Goal: Obtain resource: Download file/media

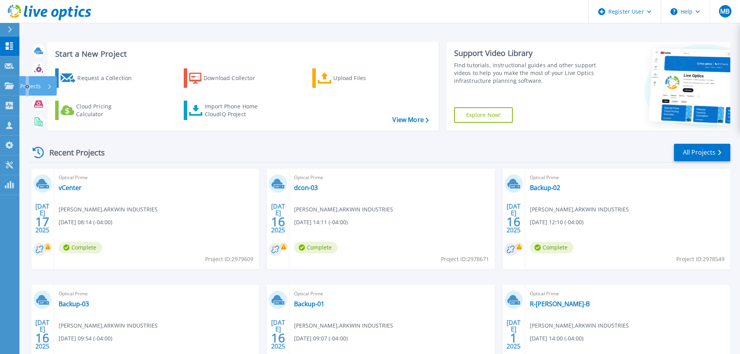
click at [28, 88] on p "Projects" at bounding box center [30, 86] width 21 height 20
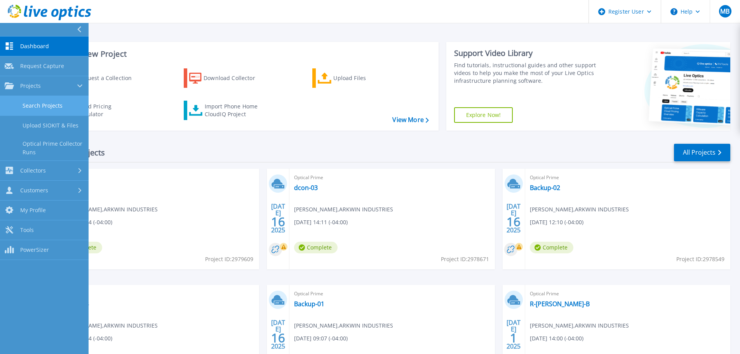
click at [43, 108] on link "Search Projects" at bounding box center [44, 106] width 89 height 20
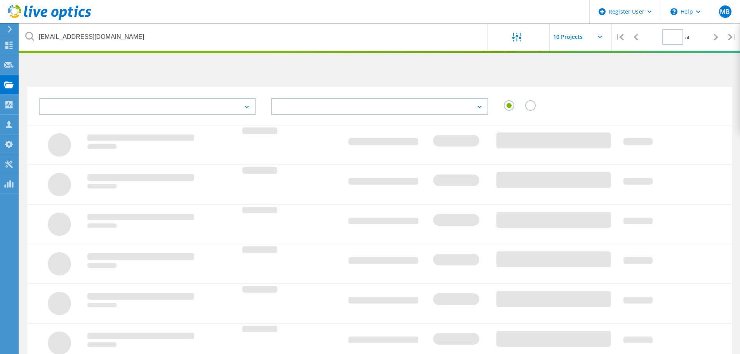
type input "1"
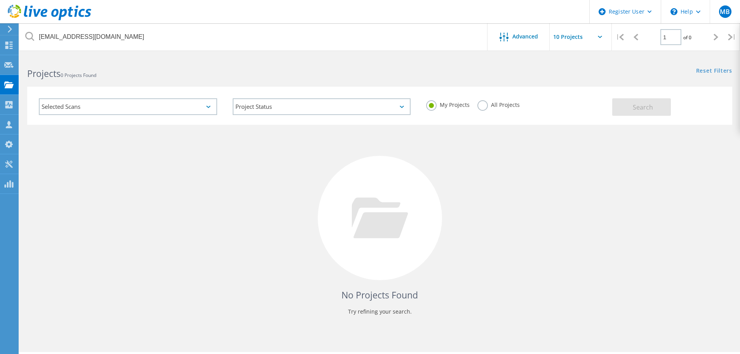
drag, startPoint x: 495, startPoint y: 105, endPoint x: 488, endPoint y: 108, distance: 6.6
click at [495, 106] on label "All Projects" at bounding box center [498, 103] width 42 height 7
click at [479, 107] on label "All Projects" at bounding box center [498, 103] width 42 height 7
click at [0, 0] on input "All Projects" at bounding box center [0, 0] width 0 height 0
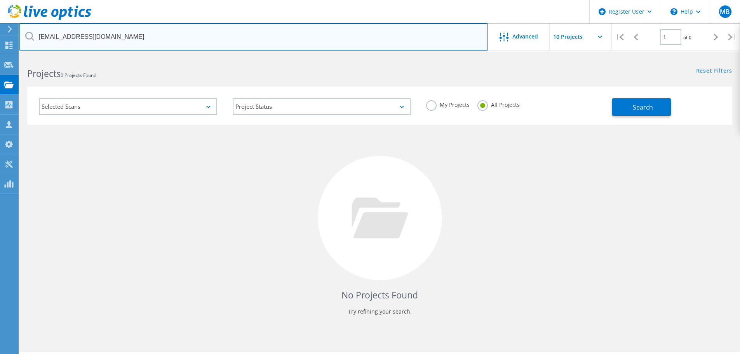
drag, startPoint x: 96, startPoint y: 35, endPoint x: -27, endPoint y: 33, distance: 123.5
click at [0, 33] on html "Register User \n Help Explore Helpful Articles Contact Support MB Dell User Mat…" at bounding box center [370, 187] width 740 height 375
paste input "mlafferty@arelaw.com"
type input "mlafferty@arelaw.com"
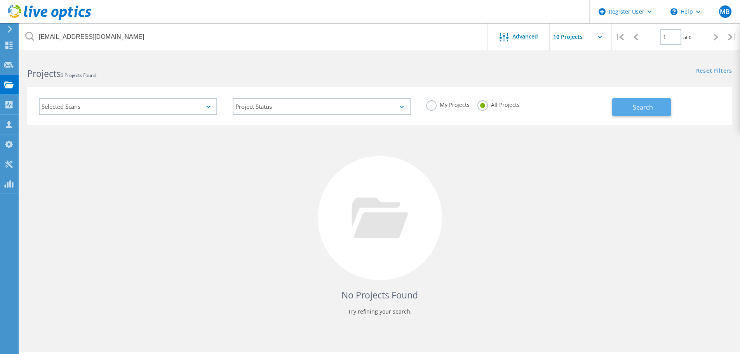
click at [642, 107] on span "Search" at bounding box center [643, 107] width 20 height 9
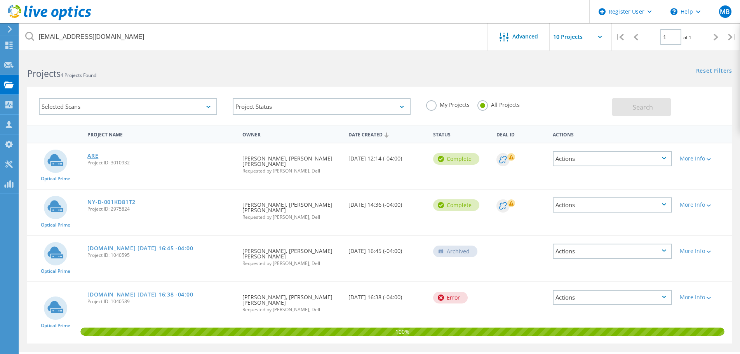
click at [91, 157] on link "ARE" at bounding box center [92, 155] width 11 height 5
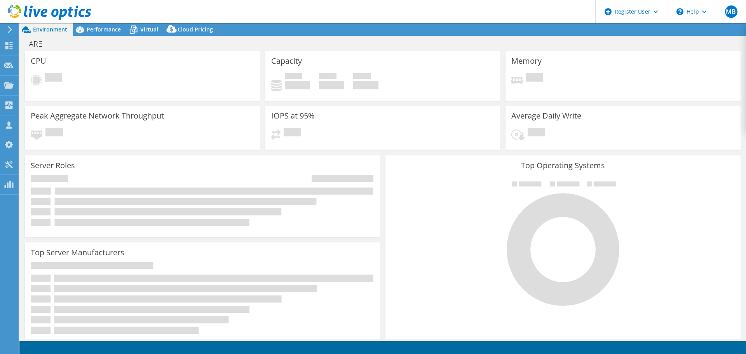
select select "USD"
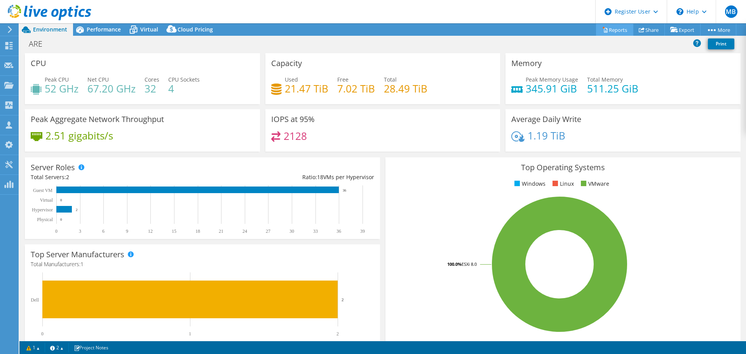
click at [614, 31] on link "Reports" at bounding box center [614, 30] width 37 height 12
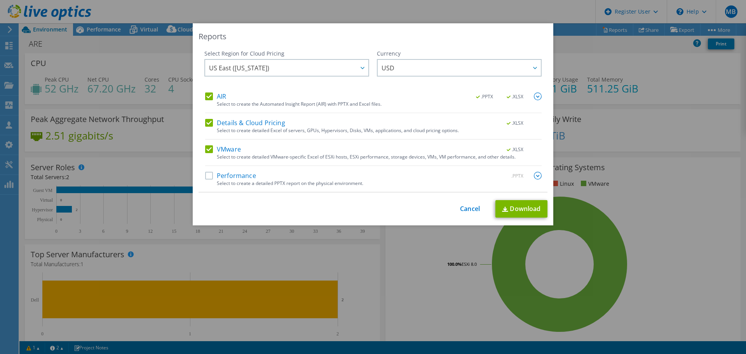
click at [215, 176] on label "Performance" at bounding box center [230, 176] width 51 height 8
click at [0, 0] on input "Performance" at bounding box center [0, 0] width 0 height 0
click at [521, 207] on link "Download" at bounding box center [521, 208] width 52 height 17
click at [508, 209] on link "Download" at bounding box center [521, 208] width 52 height 17
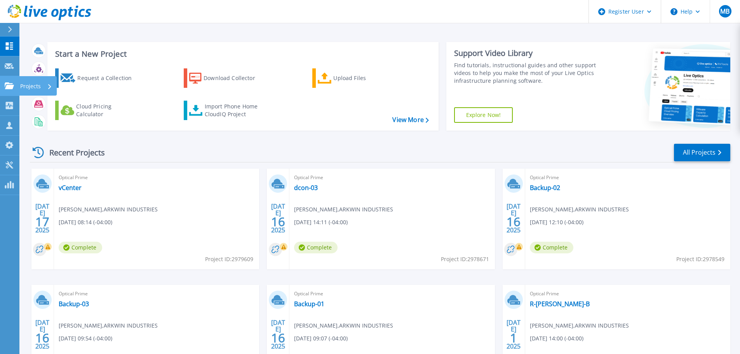
click at [28, 86] on p "Projects" at bounding box center [30, 86] width 21 height 20
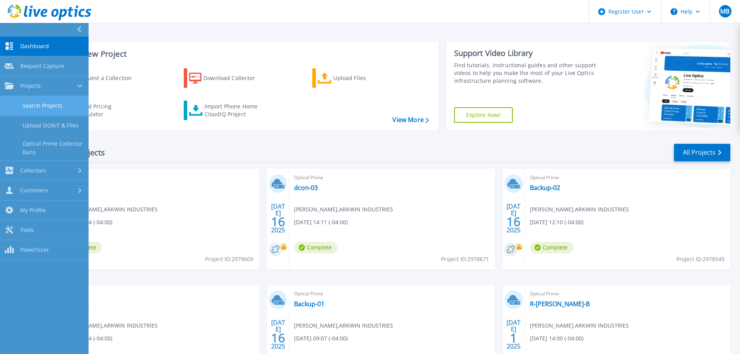
click at [61, 107] on link "Search Projects" at bounding box center [44, 106] width 89 height 20
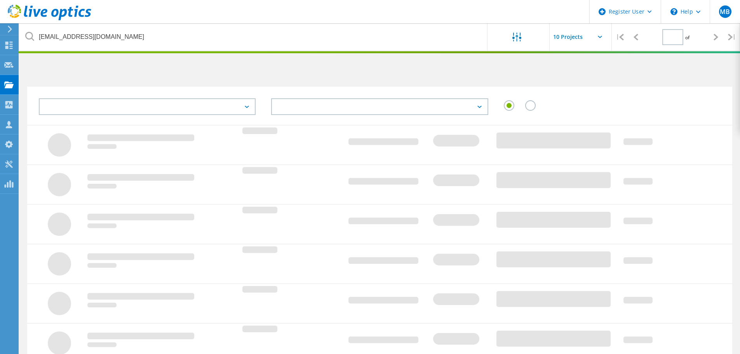
type input "1"
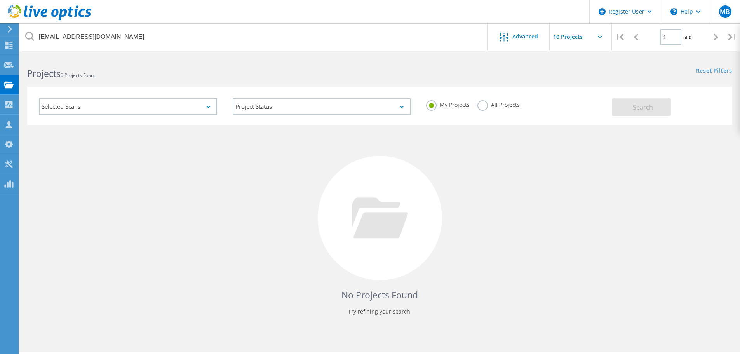
click at [489, 104] on label "All Projects" at bounding box center [498, 103] width 42 height 7
click at [0, 0] on input "All Projects" at bounding box center [0, 0] width 0 height 0
click at [618, 103] on button "Search" at bounding box center [641, 106] width 59 height 17
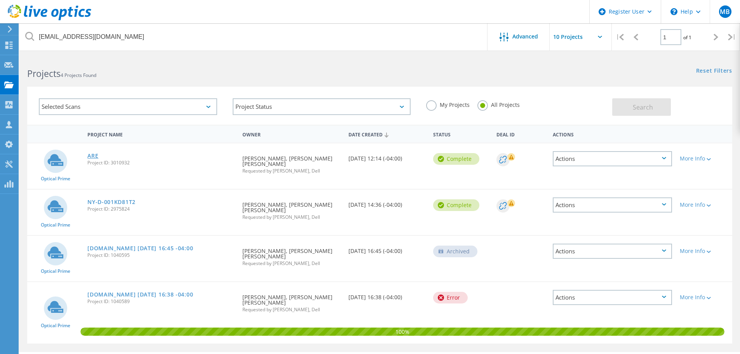
click at [97, 156] on link "ARE" at bounding box center [92, 155] width 11 height 5
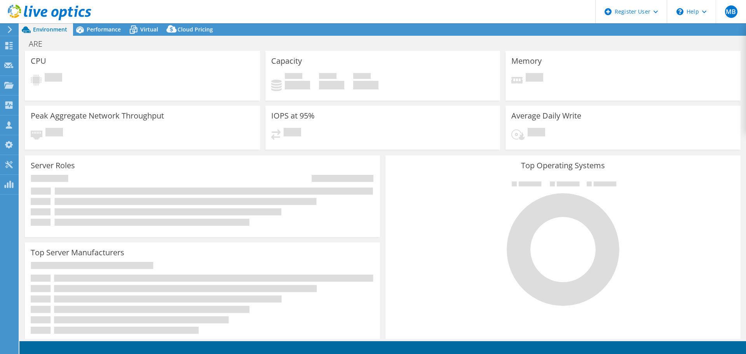
select select "USD"
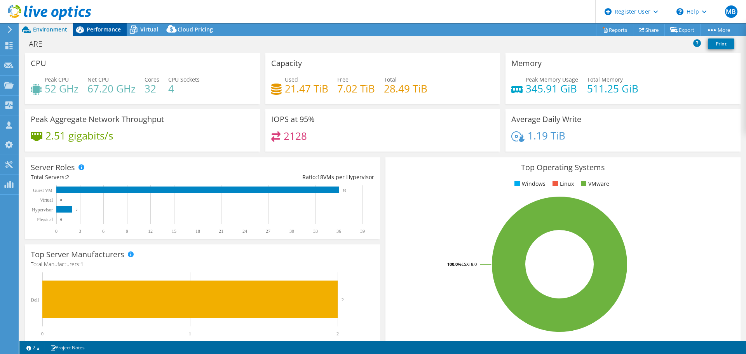
click at [104, 31] on span "Performance" at bounding box center [104, 29] width 34 height 7
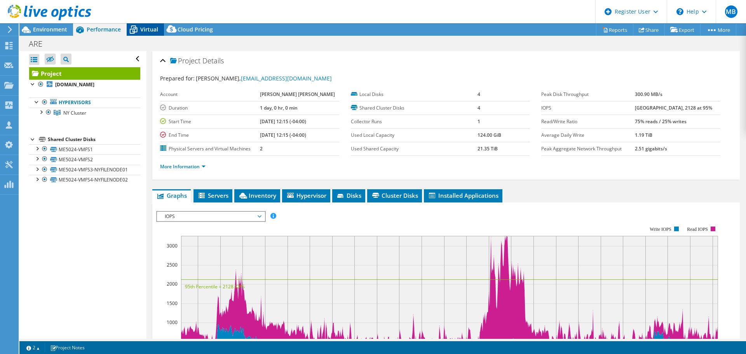
click at [150, 30] on span "Virtual" at bounding box center [149, 29] width 18 height 7
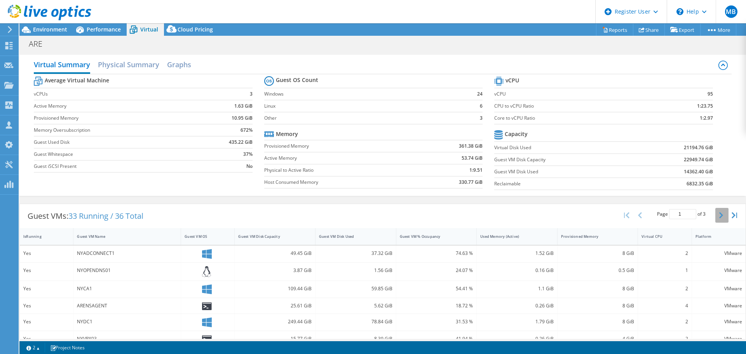
click at [719, 216] on icon "button" at bounding box center [721, 215] width 4 height 6
click at [638, 215] on icon "button" at bounding box center [640, 215] width 4 height 6
type input "1"
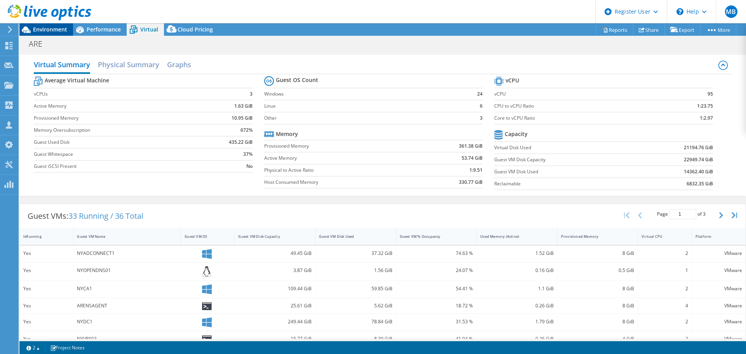
click at [46, 33] on div "Environment" at bounding box center [46, 29] width 54 height 12
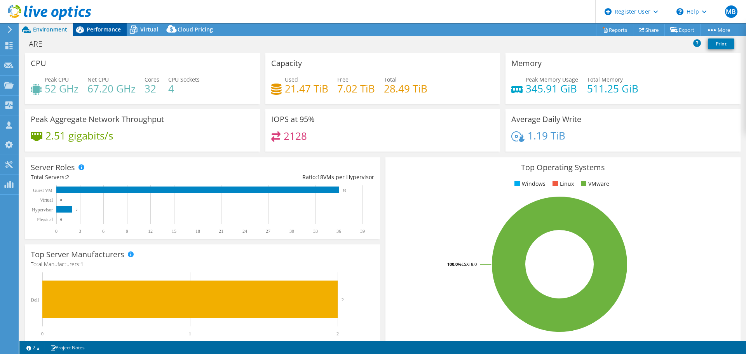
click at [98, 33] on span "Performance" at bounding box center [104, 29] width 34 height 7
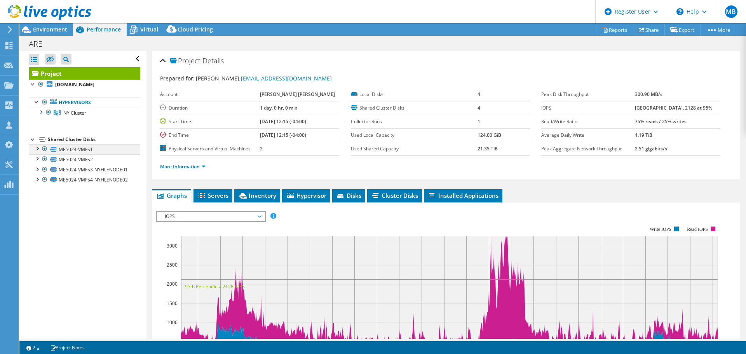
click at [35, 148] on div at bounding box center [37, 148] width 8 height 8
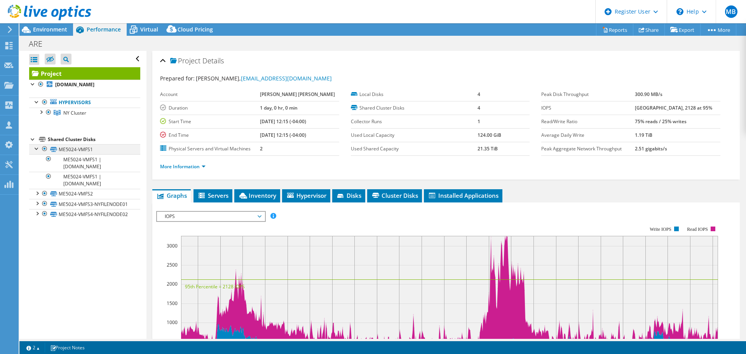
click at [34, 150] on div at bounding box center [37, 148] width 8 height 8
